Goal: Task Accomplishment & Management: Complete application form

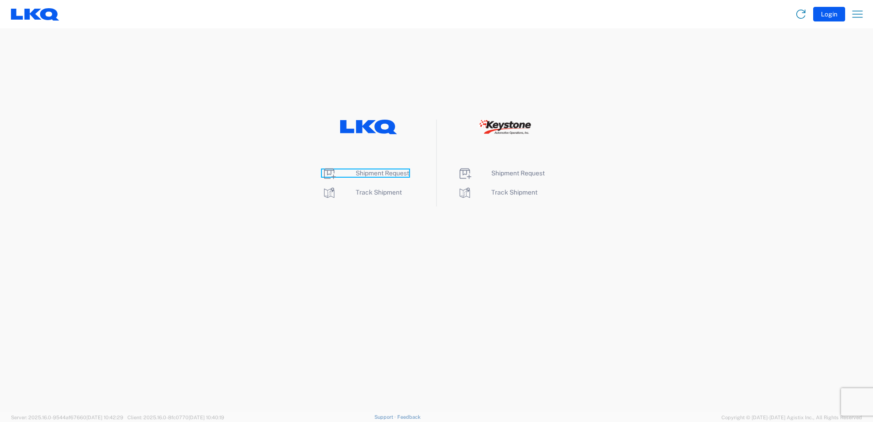
click at [382, 173] on span "Shipment Request" at bounding box center [382, 172] width 53 height 7
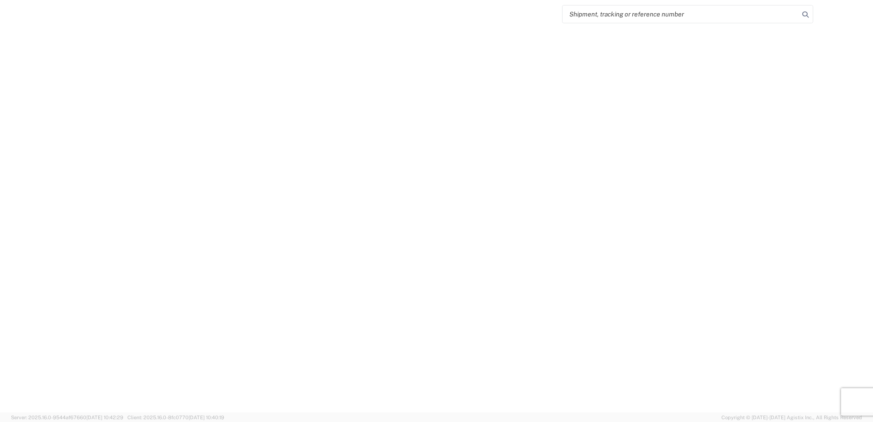
select select "FULL"
select select "LBS"
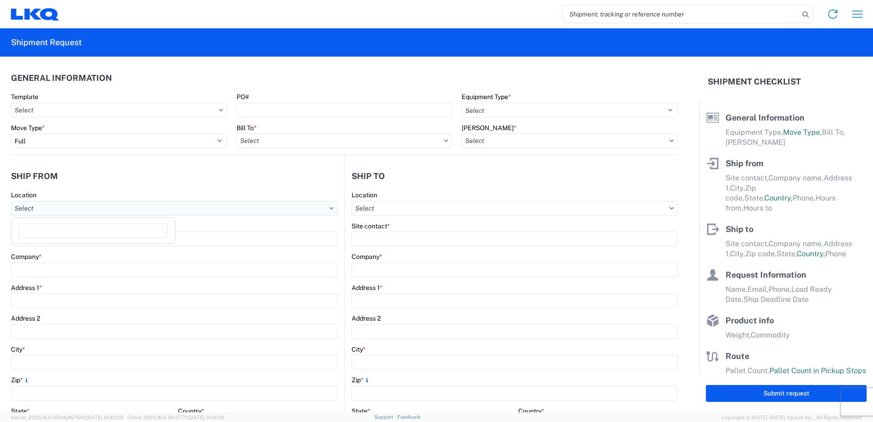
click at [172, 206] on input "Location" at bounding box center [174, 208] width 327 height 15
type input "1711"
click at [72, 251] on div "1711 - LKQ Adelanto" at bounding box center [93, 249] width 160 height 15
type input "1711 - LKQ Adelanto"
type input "LKQ 1711 Adelanto"
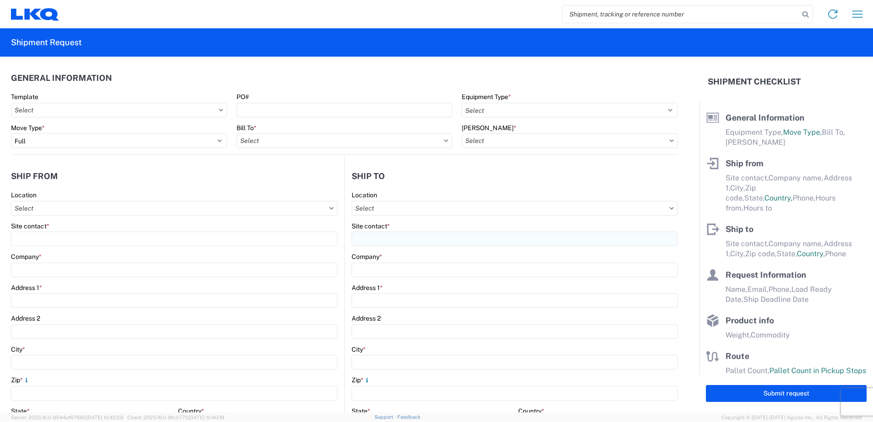
type input "[STREET_ADDRESS][PERSON_NAME]"
type input "Adelanto"
type input "92301"
select select "CA"
select select "US"
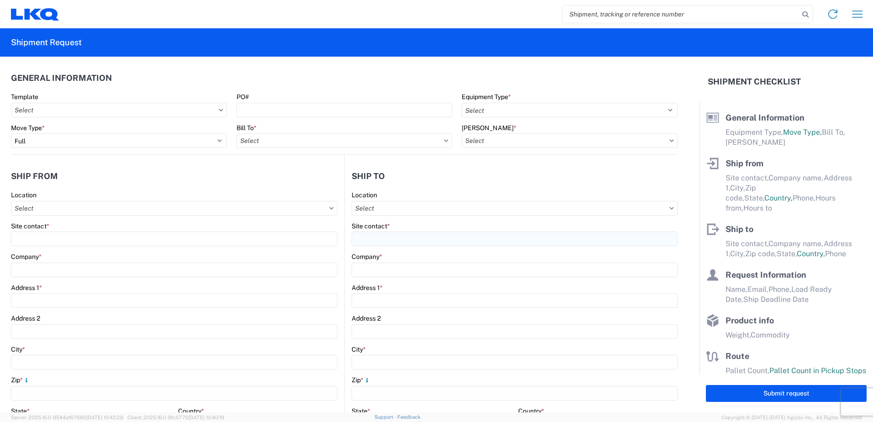
type input "[PHONE_NUMBER]"
type input "08:00"
type input "17:00"
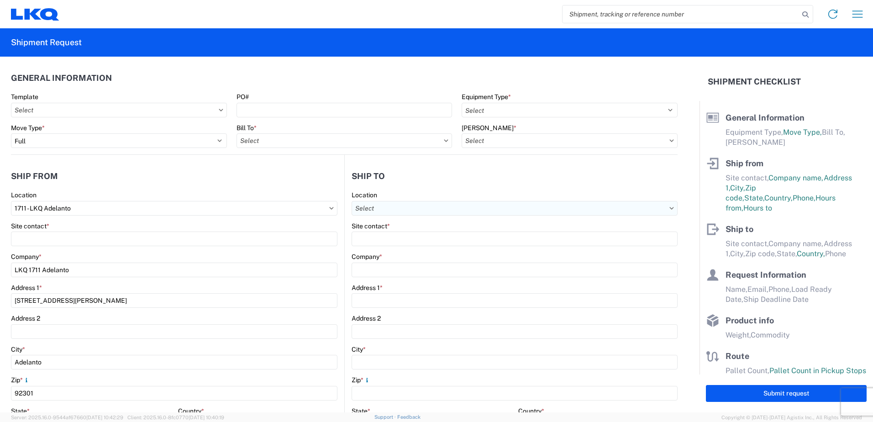
click at [454, 204] on input "Location" at bounding box center [515, 208] width 326 height 15
type input "1769"
click at [397, 247] on div "1769 - [US_STATE] Core" at bounding box center [431, 249] width 160 height 15
type input "1769 - [US_STATE] Core"
type input "LKQ Corporation"
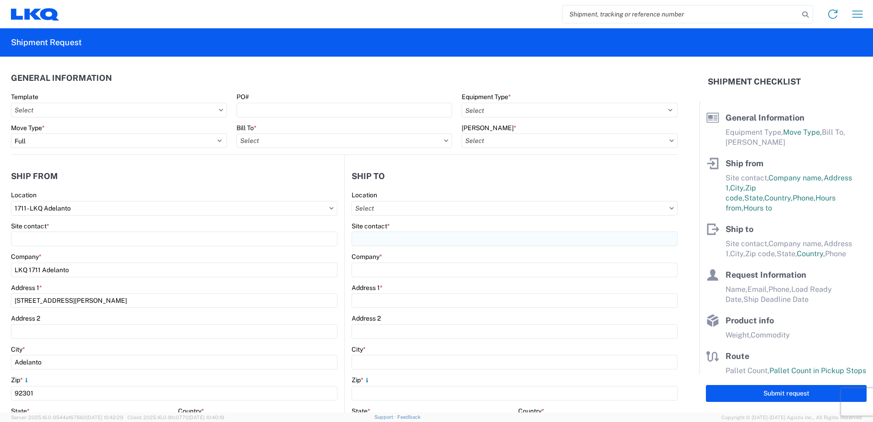
type input "[STREET_ADDRESS][PERSON_NAME]"
type input "[GEOGRAPHIC_DATA]"
type input "91761"
select select "CA"
select select "US"
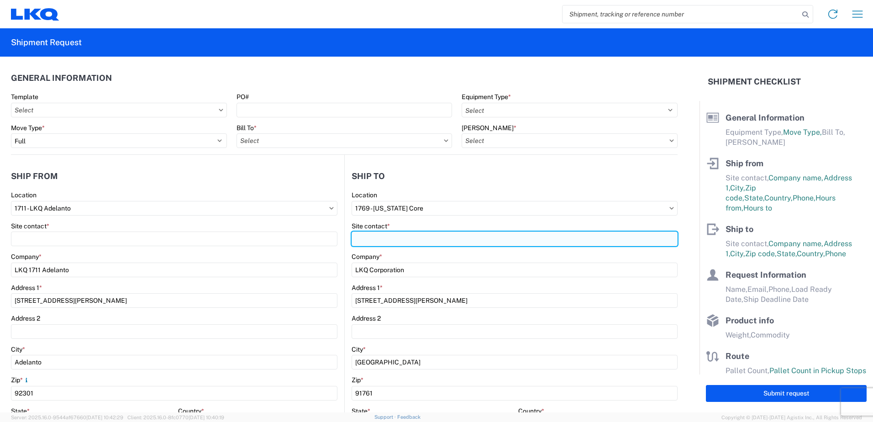
click at [338, 239] on input "Site contact *" at bounding box center [174, 239] width 327 height 15
type input "[PERSON_NAME]"
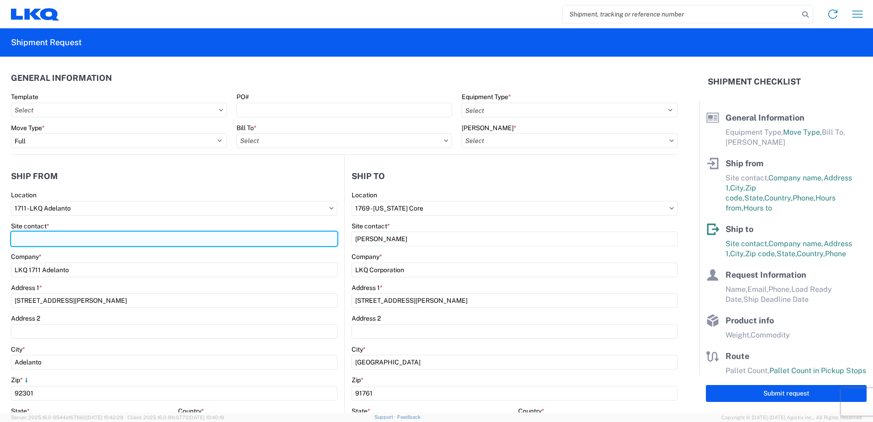
click at [111, 239] on input "Site contact *" at bounding box center [174, 239] width 327 height 15
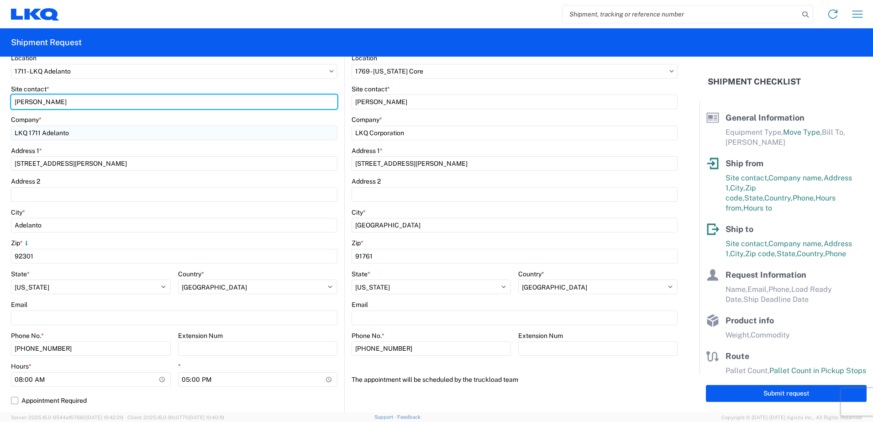
scroll to position [183, 0]
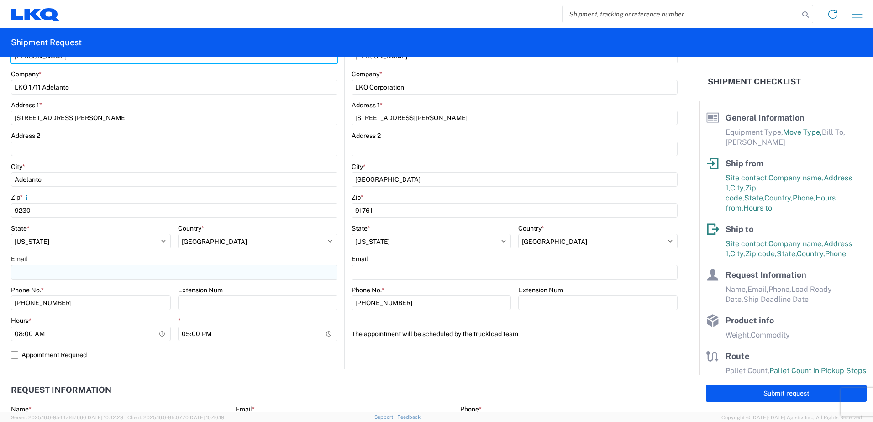
type input "[PERSON_NAME]"
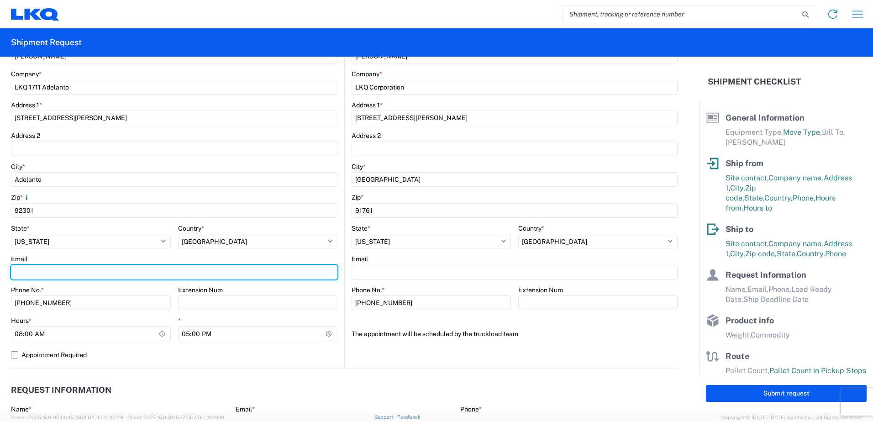
click at [68, 275] on input "Email" at bounding box center [174, 272] width 327 height 15
type input "[EMAIL_ADDRESS][DOMAIN_NAME]"
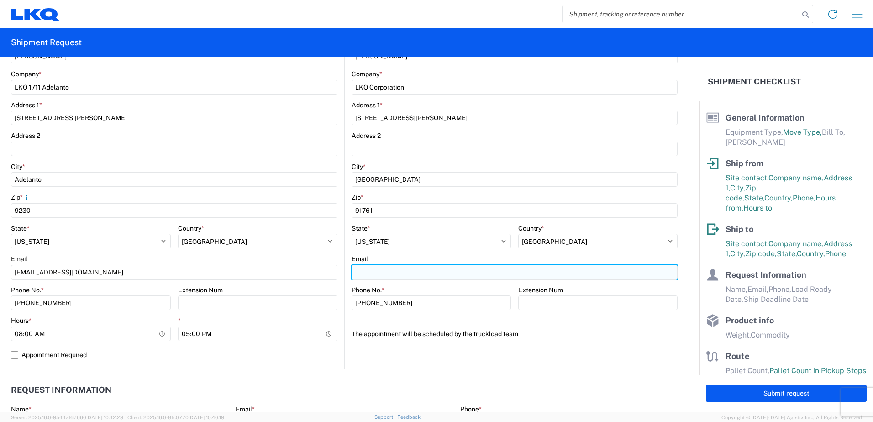
click at [382, 274] on input "Email" at bounding box center [515, 272] width 326 height 15
type input "[EMAIL_ADDRESS][DOMAIN_NAME]"
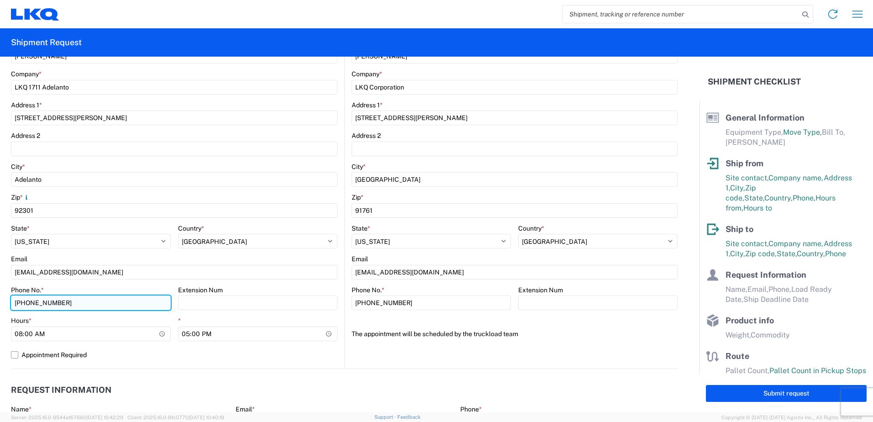
click at [86, 299] on input "[PHONE_NUMBER]" at bounding box center [91, 303] width 160 height 15
type input "5"
type input "0"
type input "[PHONE_NUMBER]"
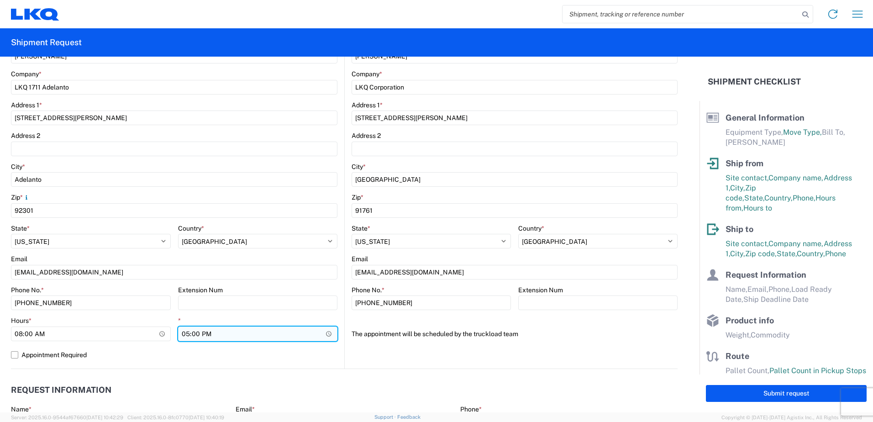
click at [186, 331] on input "17:00" at bounding box center [258, 334] width 160 height 15
type input "20:00"
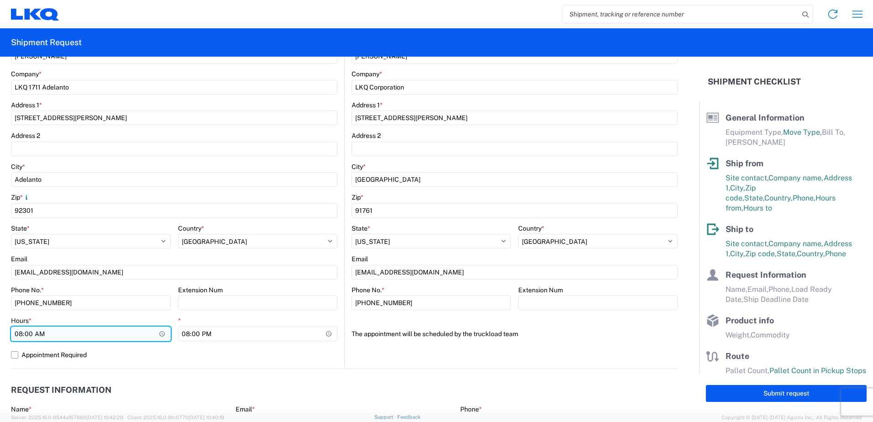
click at [19, 333] on input "08:00" at bounding box center [91, 334] width 160 height 15
type input "07:00"
click at [180, 382] on header "Request Information" at bounding box center [344, 390] width 667 height 21
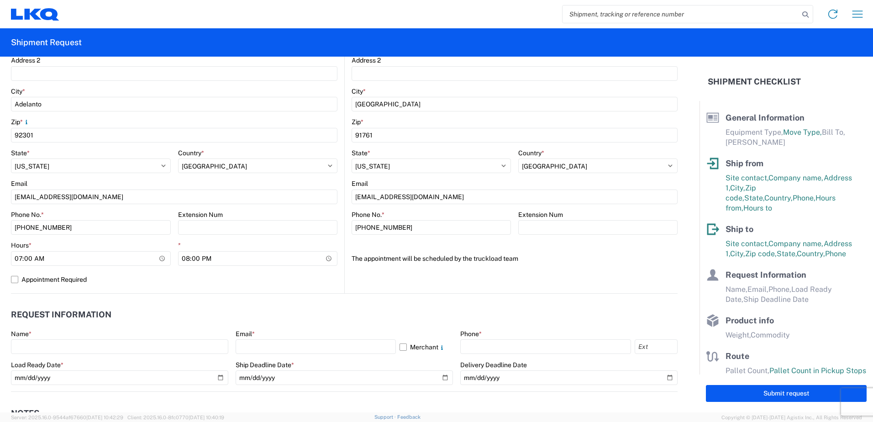
scroll to position [274, 0]
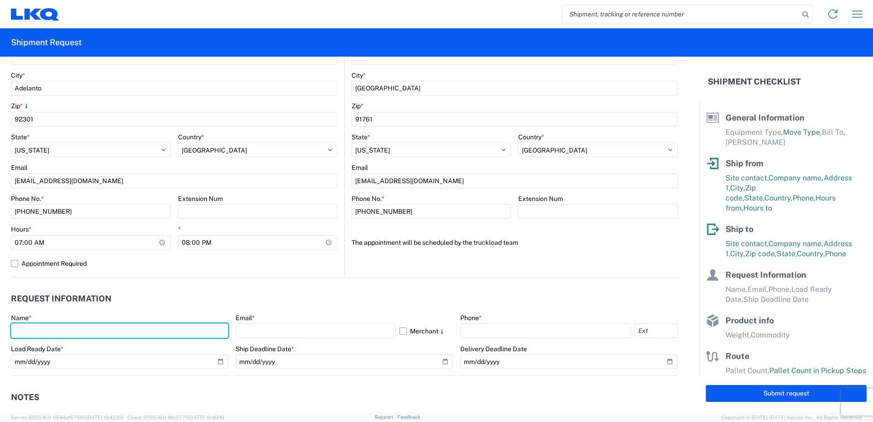
click at [175, 338] on input "text" at bounding box center [119, 330] width 217 height 15
type input "[PERSON_NAME]"
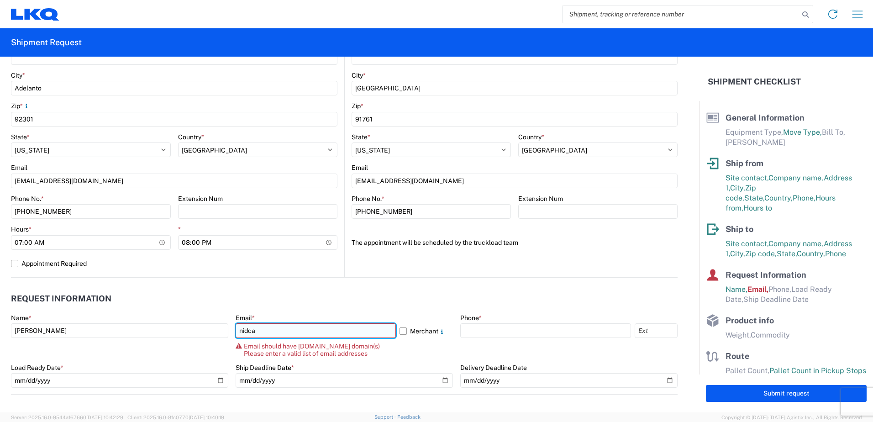
click at [274, 332] on input "nidca" at bounding box center [316, 330] width 160 height 15
type input "[EMAIL_ADDRESS][DOMAIN_NAME]"
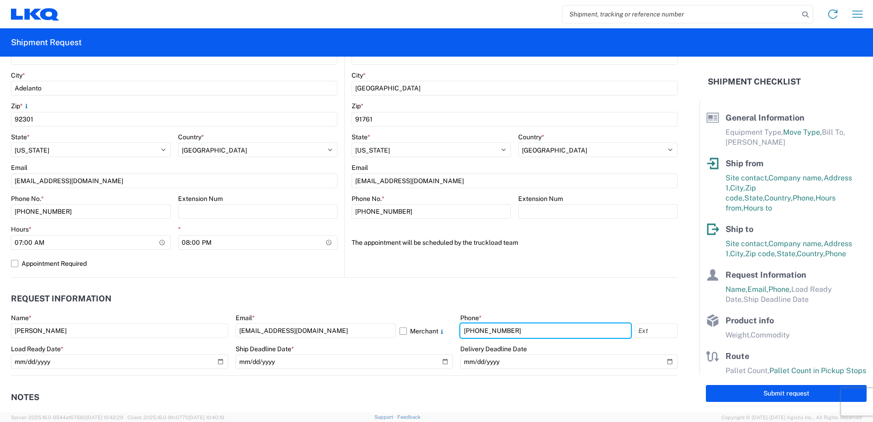
type input "[PHONE_NUMBER]"
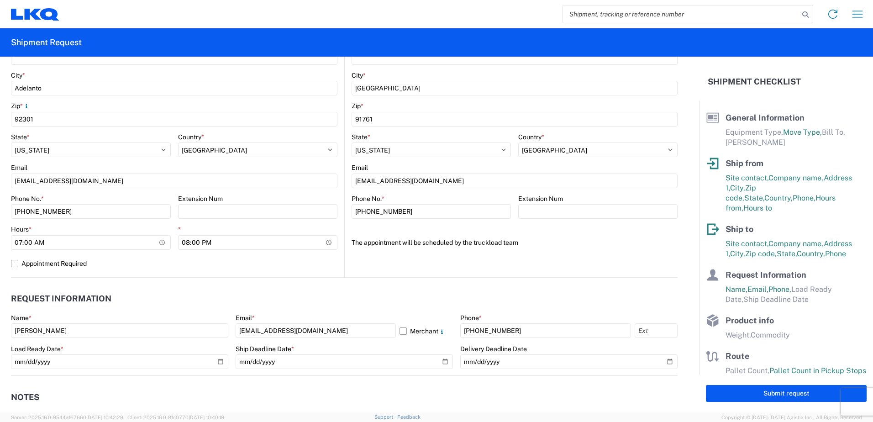
click at [240, 288] on agx-request-info "Request Information Name * [PERSON_NAME] Email * [EMAIL_ADDRESS][DOMAIN_NAME] M…" at bounding box center [344, 327] width 667 height 98
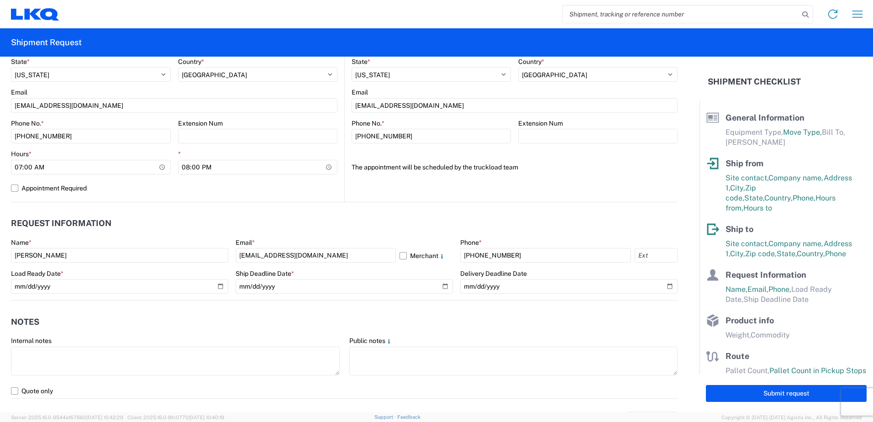
scroll to position [365, 0]
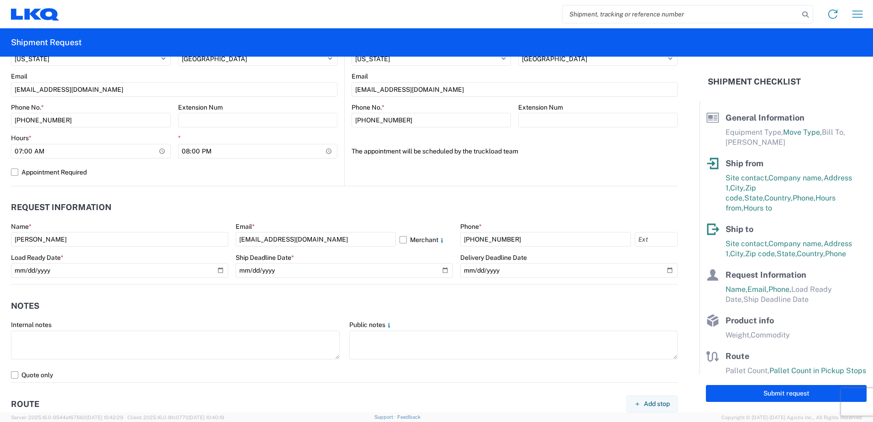
click at [217, 278] on agx-form-control-wrapper-v2 "Load Ready Date *" at bounding box center [119, 268] width 217 height 31
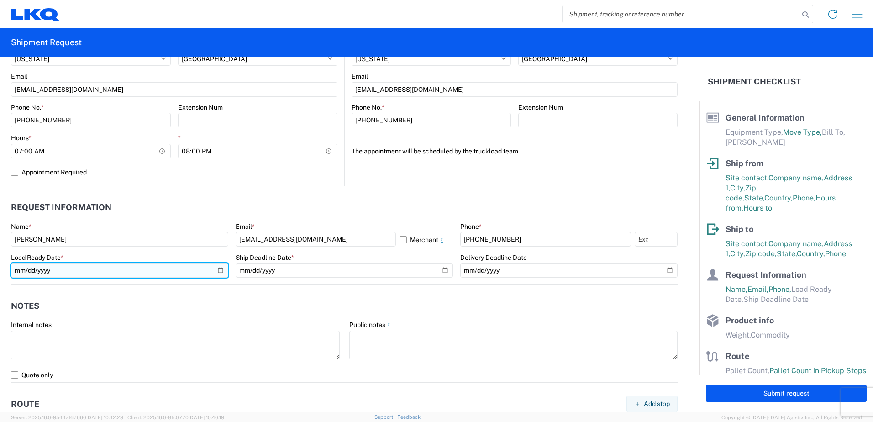
click at [218, 272] on input "date" at bounding box center [119, 270] width 217 height 15
type input "[DATE]"
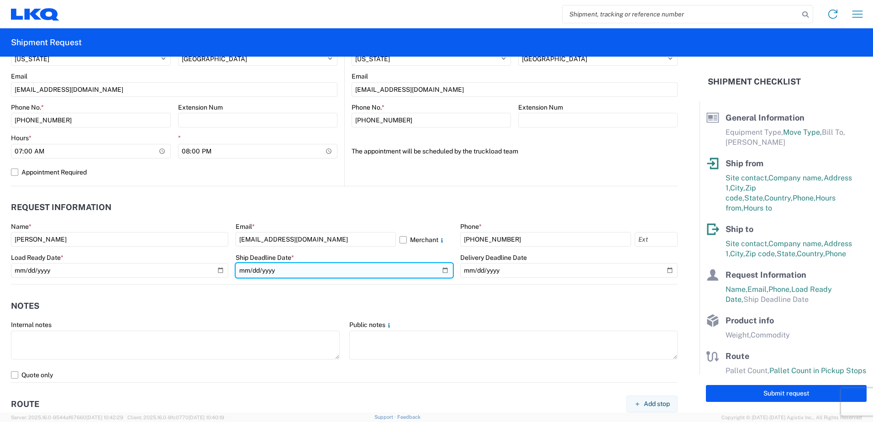
click at [439, 269] on input "date" at bounding box center [344, 270] width 217 height 15
type input "[DATE]"
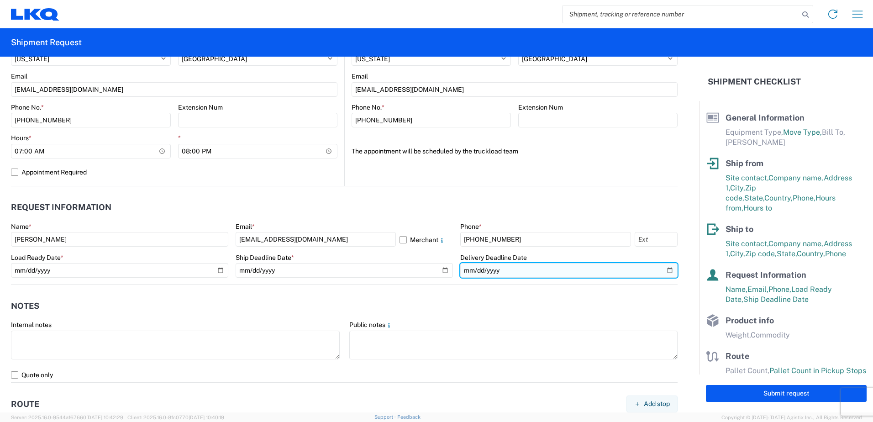
click at [660, 271] on input "date" at bounding box center [568, 270] width 217 height 15
type input "[DATE]"
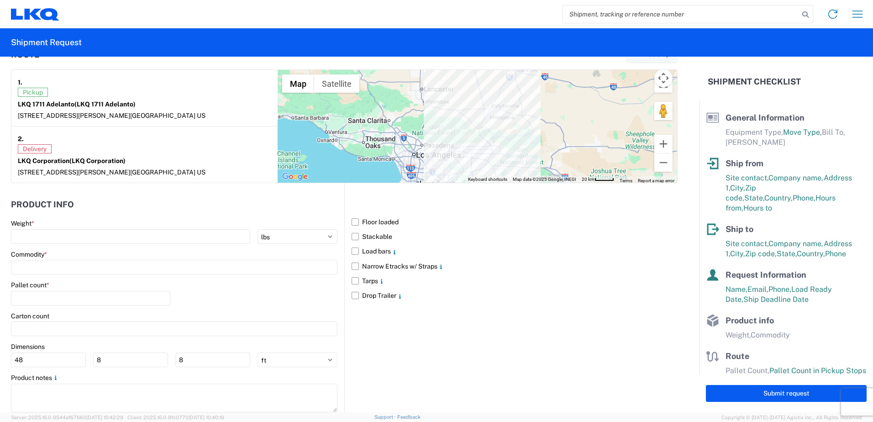
scroll to position [731, 0]
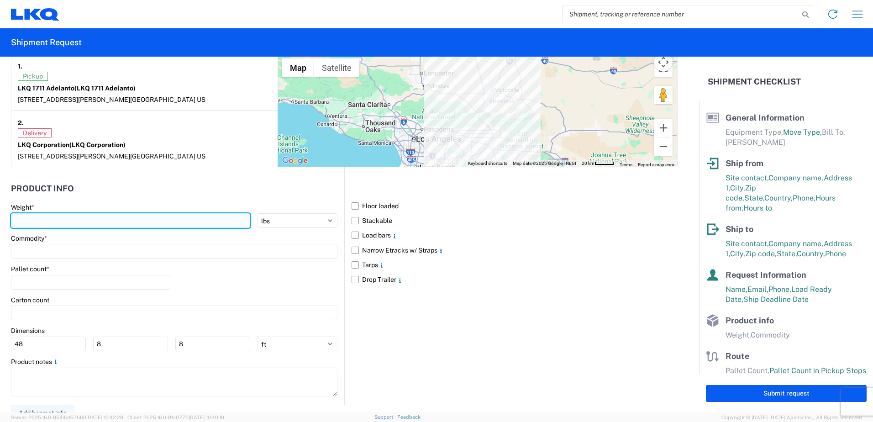
click at [175, 227] on input "number" at bounding box center [130, 220] width 239 height 15
type input "40000"
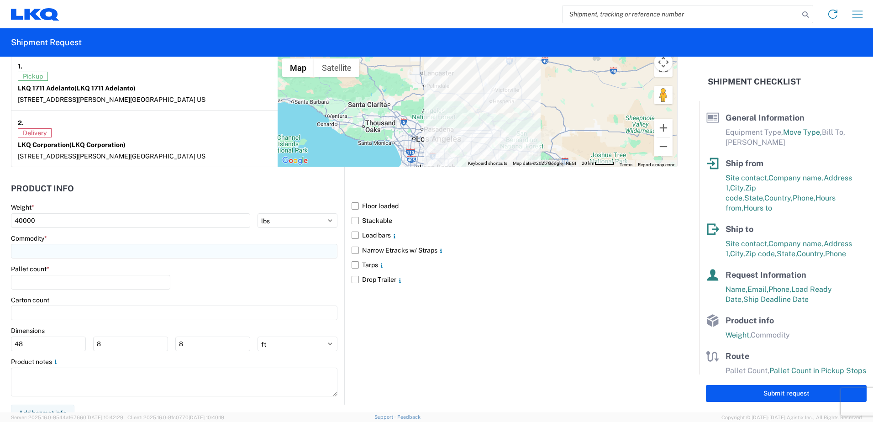
click at [82, 248] on input at bounding box center [174, 251] width 327 height 15
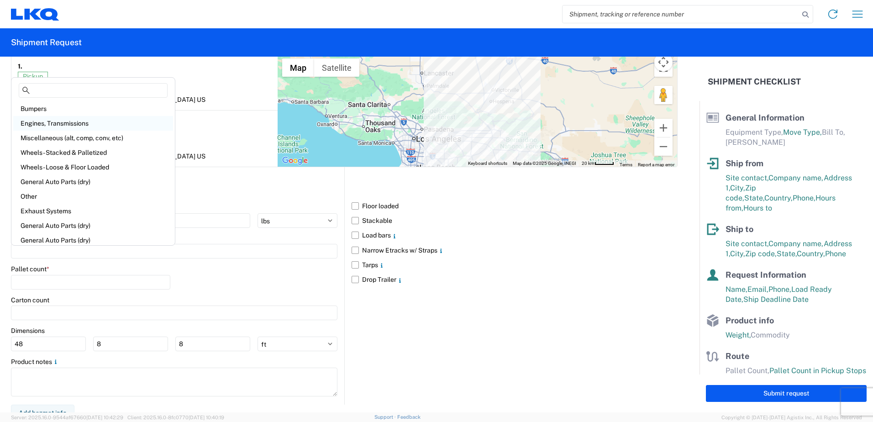
click at [60, 122] on div "Engines, Transmissions" at bounding box center [93, 123] width 160 height 15
type input "Engines, Transmissions"
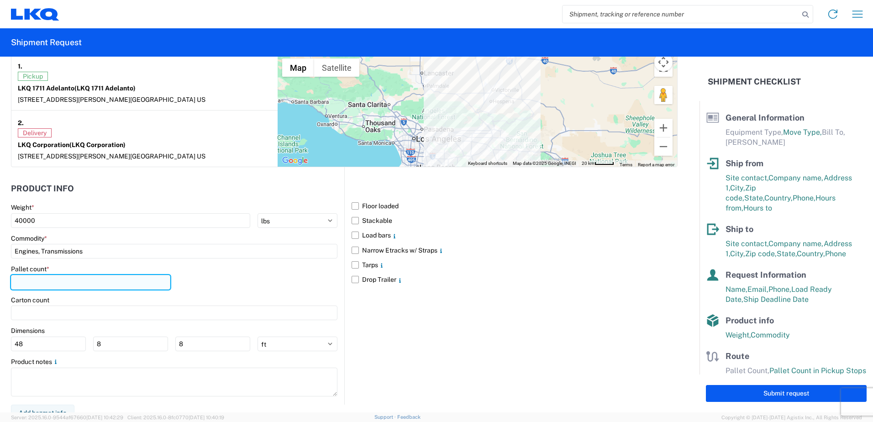
click at [101, 285] on input "number" at bounding box center [90, 282] width 159 height 15
type input "22"
click at [213, 275] on div "Pallet count * 22" at bounding box center [174, 280] width 327 height 31
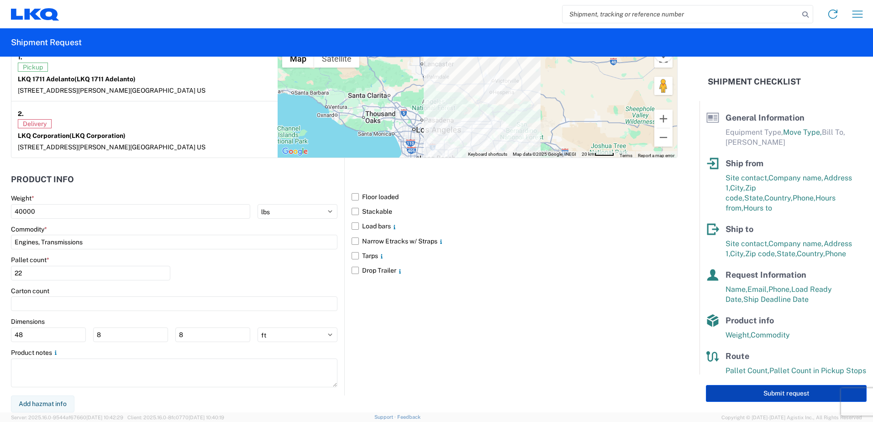
click at [771, 393] on button "Submit request" at bounding box center [786, 393] width 161 height 17
select select "US"
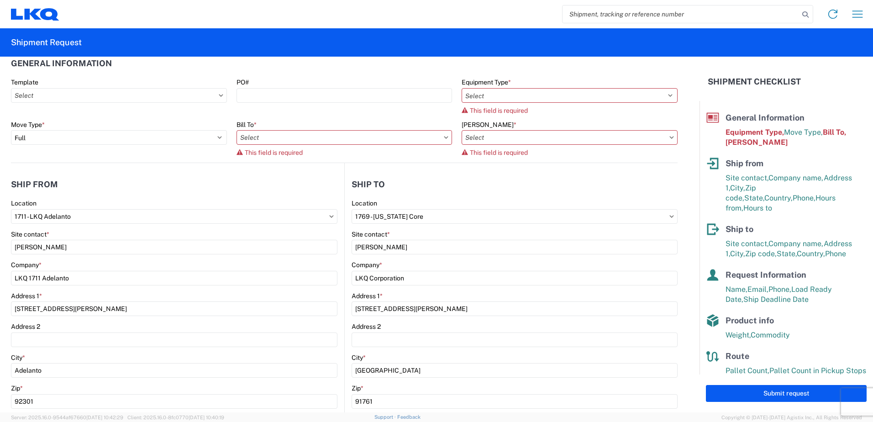
scroll to position [0, 0]
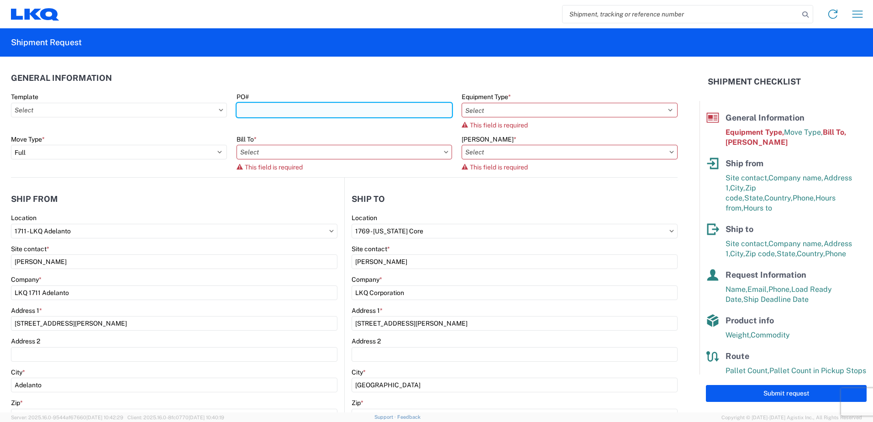
click at [273, 109] on input "PO#" at bounding box center [345, 110] width 216 height 15
type input "1711-76"
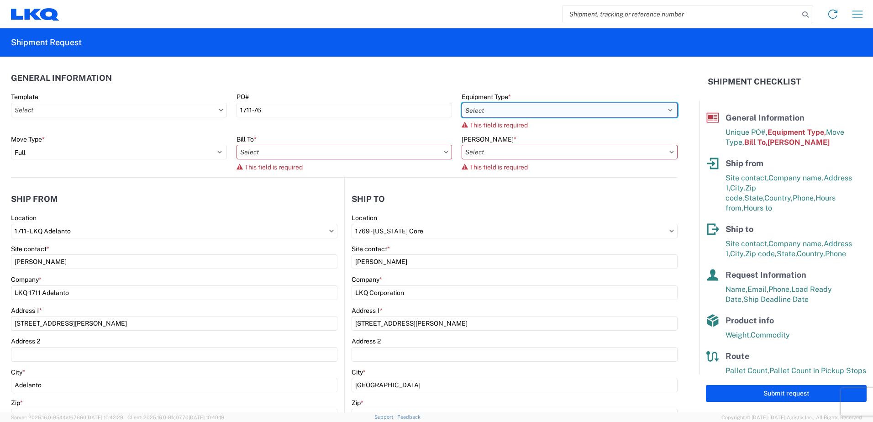
click at [493, 110] on select "Select 53’ Dry Van Flatbed Dropdeck (van) Lowboy (flatbed) Rail" at bounding box center [570, 110] width 216 height 15
select select "STDV"
click at [462, 103] on select "Select 53’ Dry Van Flatbed Dropdeck (van) Lowboy (flatbed) Rail" at bounding box center [570, 110] width 216 height 15
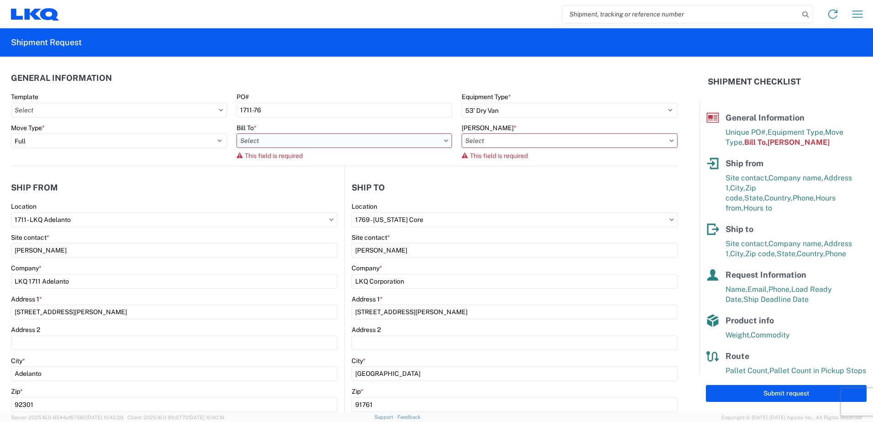
click at [437, 143] on input "Bill To *" at bounding box center [345, 140] width 216 height 15
type input "1769"
click at [310, 180] on div "1769 - [US_STATE] Core" at bounding box center [317, 181] width 160 height 15
type input "1769 - [US_STATE] Core"
click at [525, 142] on input "[PERSON_NAME] *" at bounding box center [570, 140] width 216 height 15
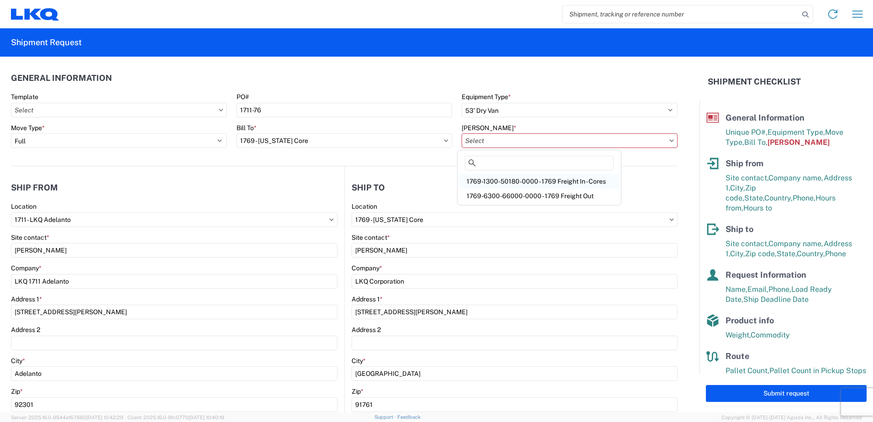
click at [517, 183] on div "1769-1300-50180-0000 - 1769 Freight In - Cores" at bounding box center [539, 181] width 160 height 15
type input "1769-1300-50180-0000 - 1769 Freight In - Cores"
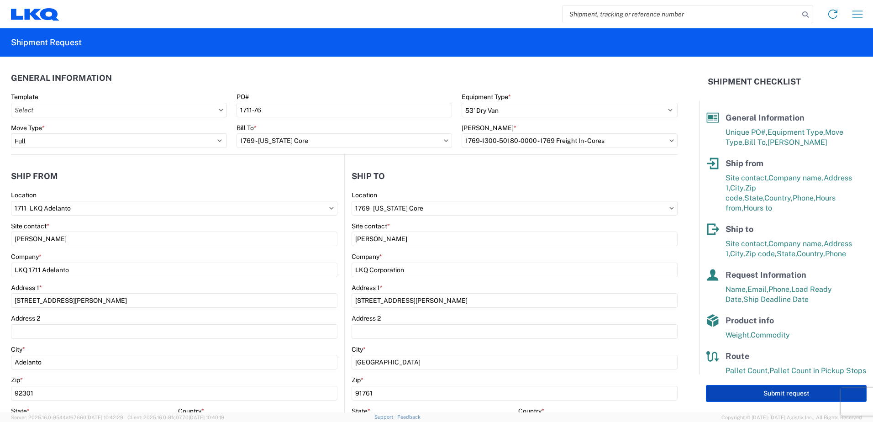
click at [787, 397] on button "Submit request" at bounding box center [786, 393] width 161 height 17
